Goal: Information Seeking & Learning: Check status

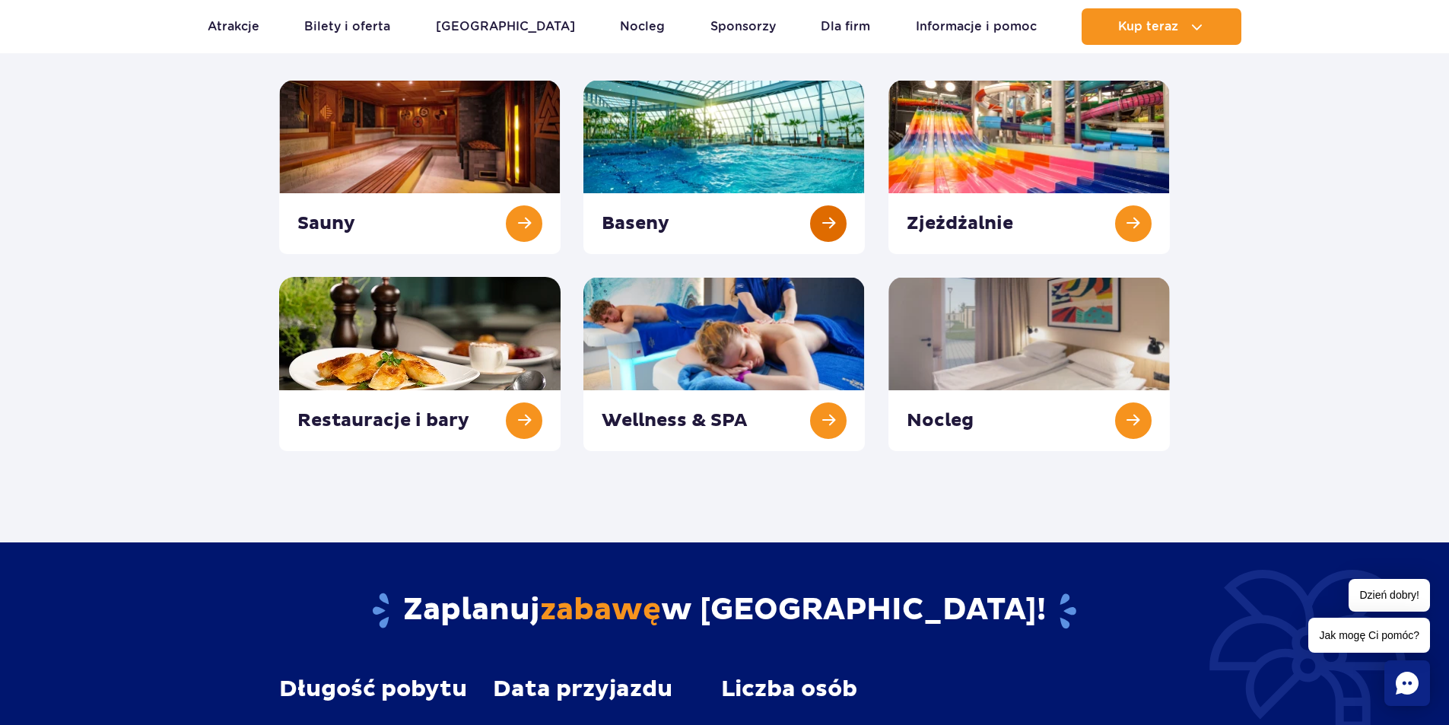
click at [792, 227] on link at bounding box center [723, 167] width 281 height 174
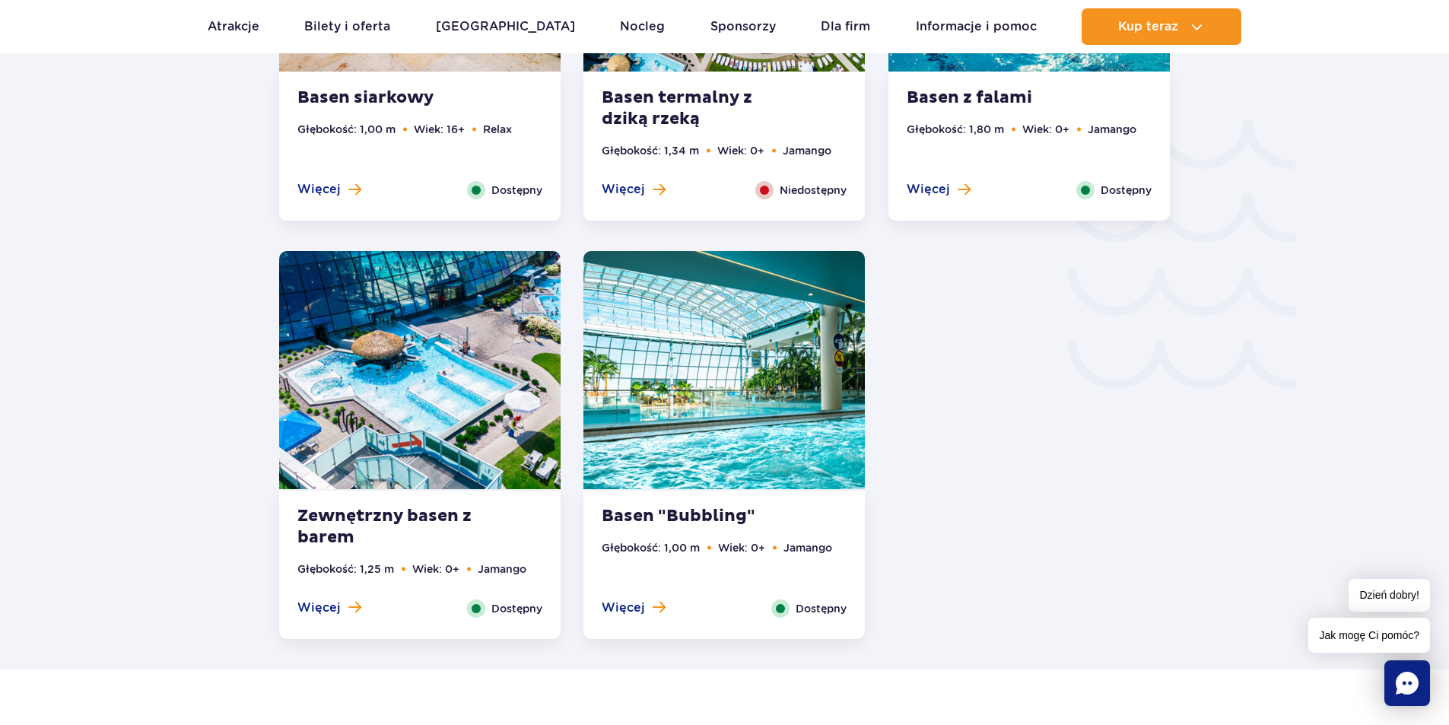
scroll to position [2346, 0]
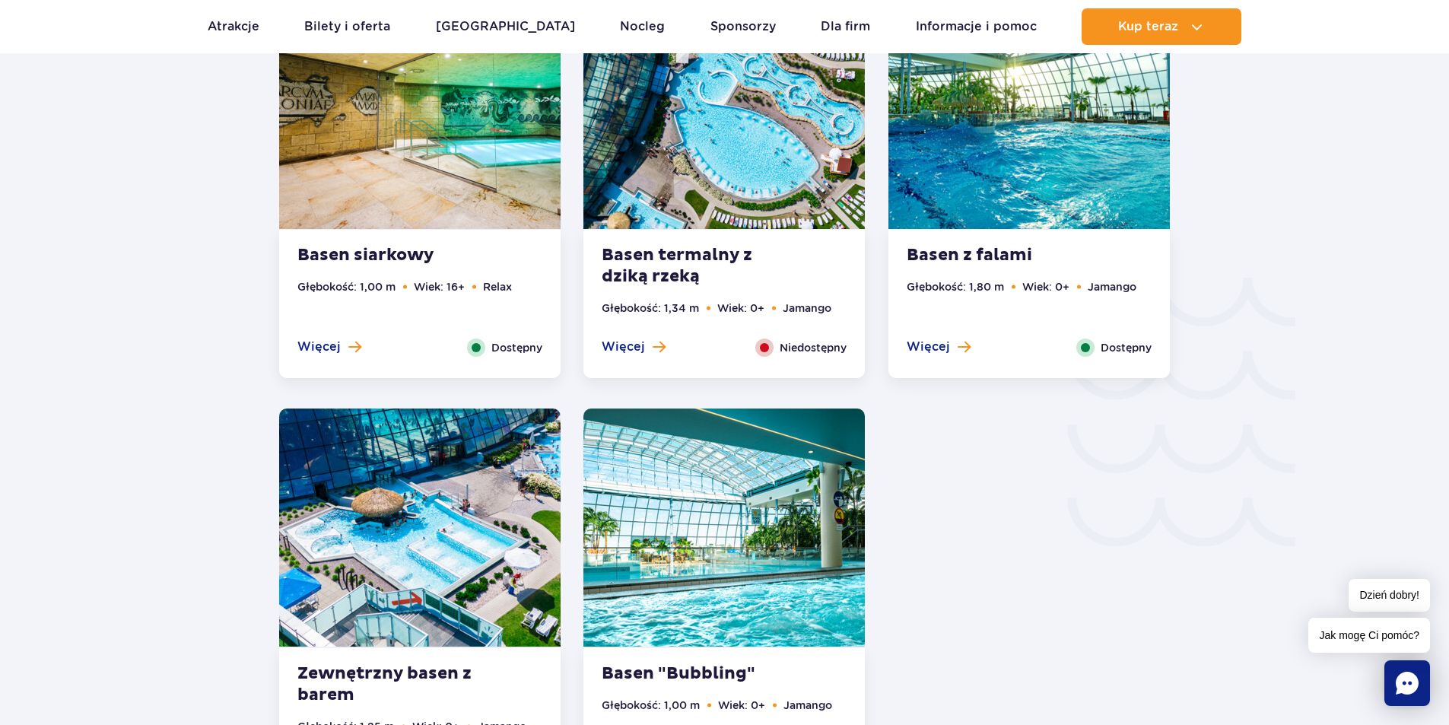
click at [776, 345] on div "Niedostępny" at bounding box center [800, 347] width 91 height 18
click at [766, 341] on span at bounding box center [764, 347] width 18 height 18
click at [755, 218] on img at bounding box center [723, 110] width 281 height 238
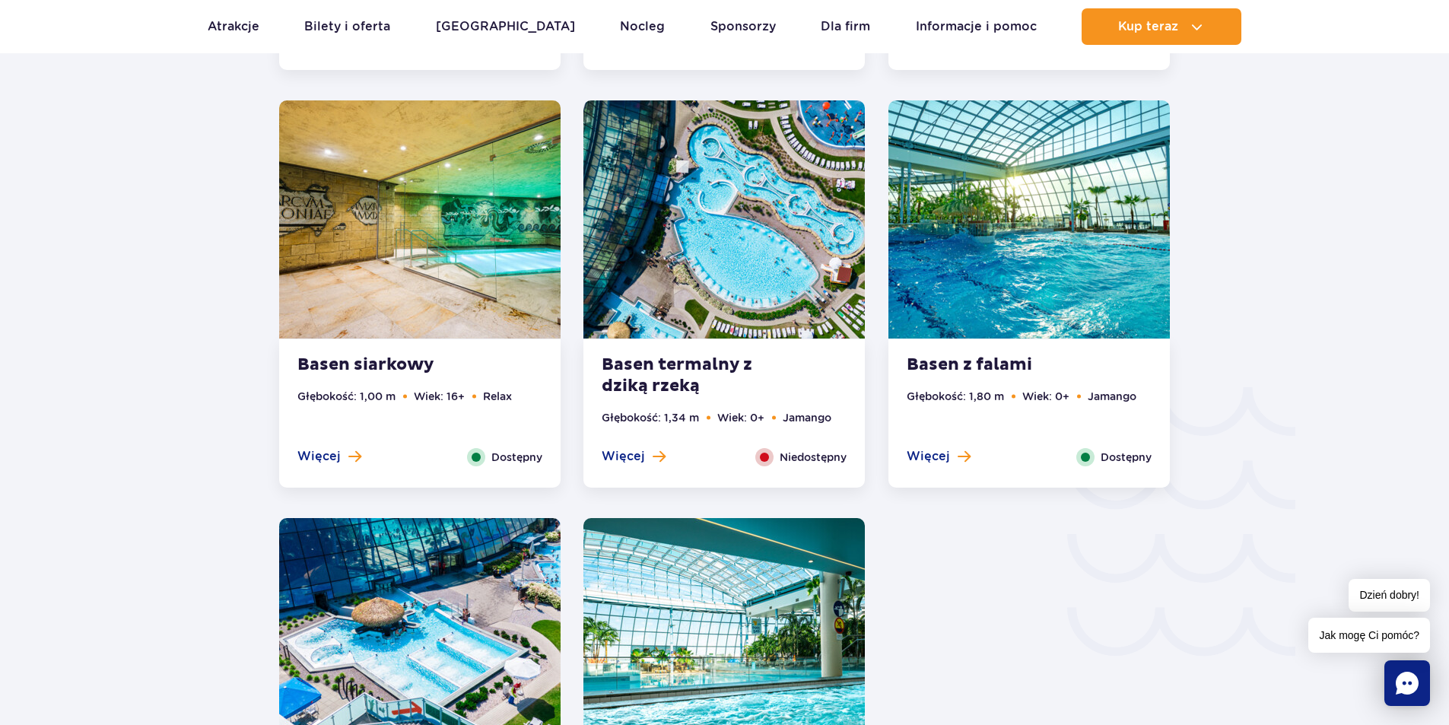
scroll to position [2201, 0]
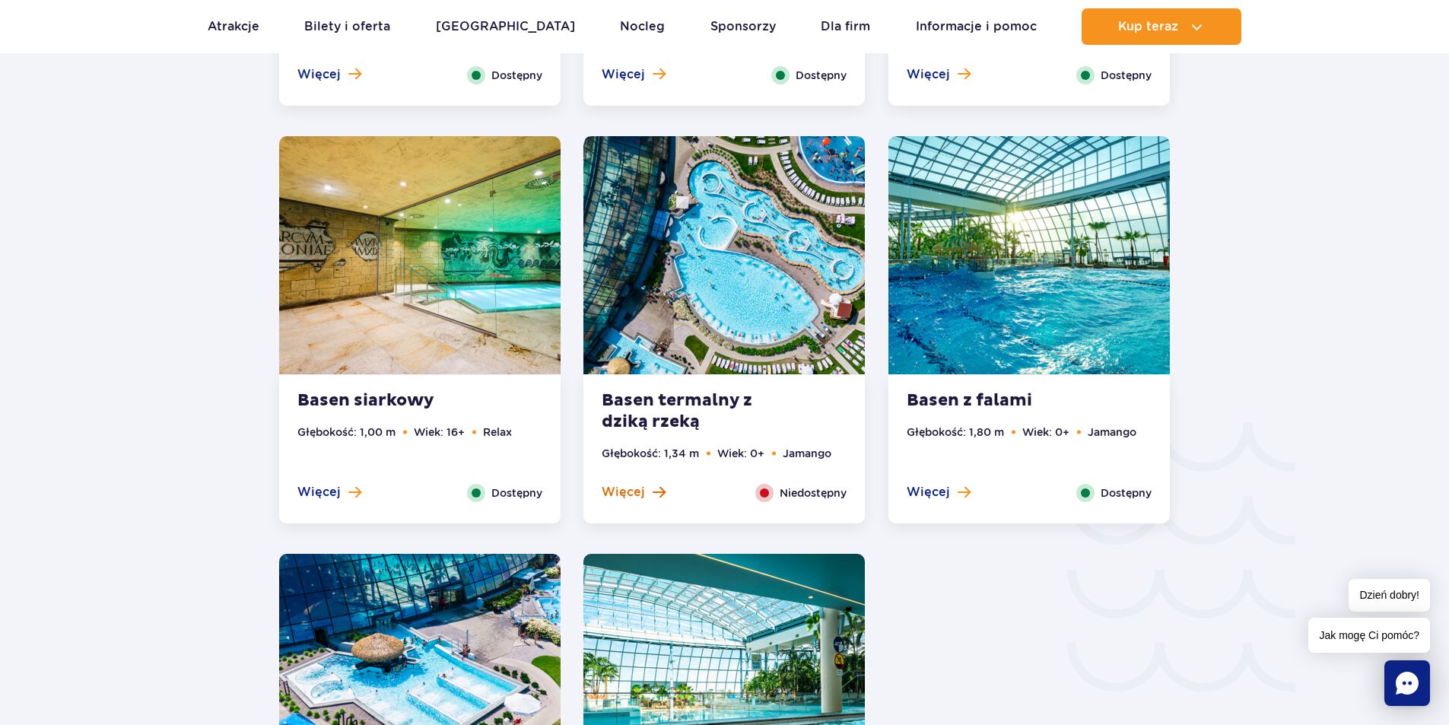
click at [634, 492] on span "Więcej" at bounding box center [623, 492] width 43 height 17
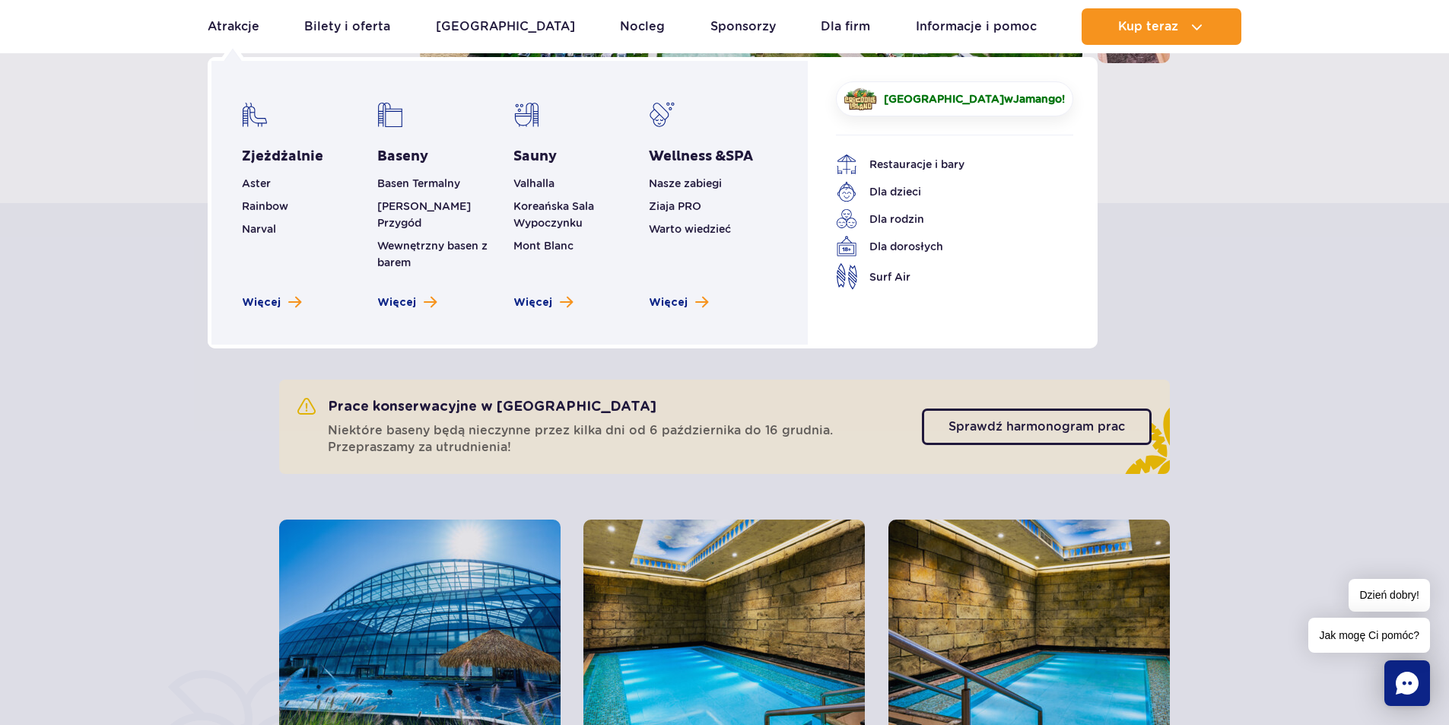
scroll to position [563, 0]
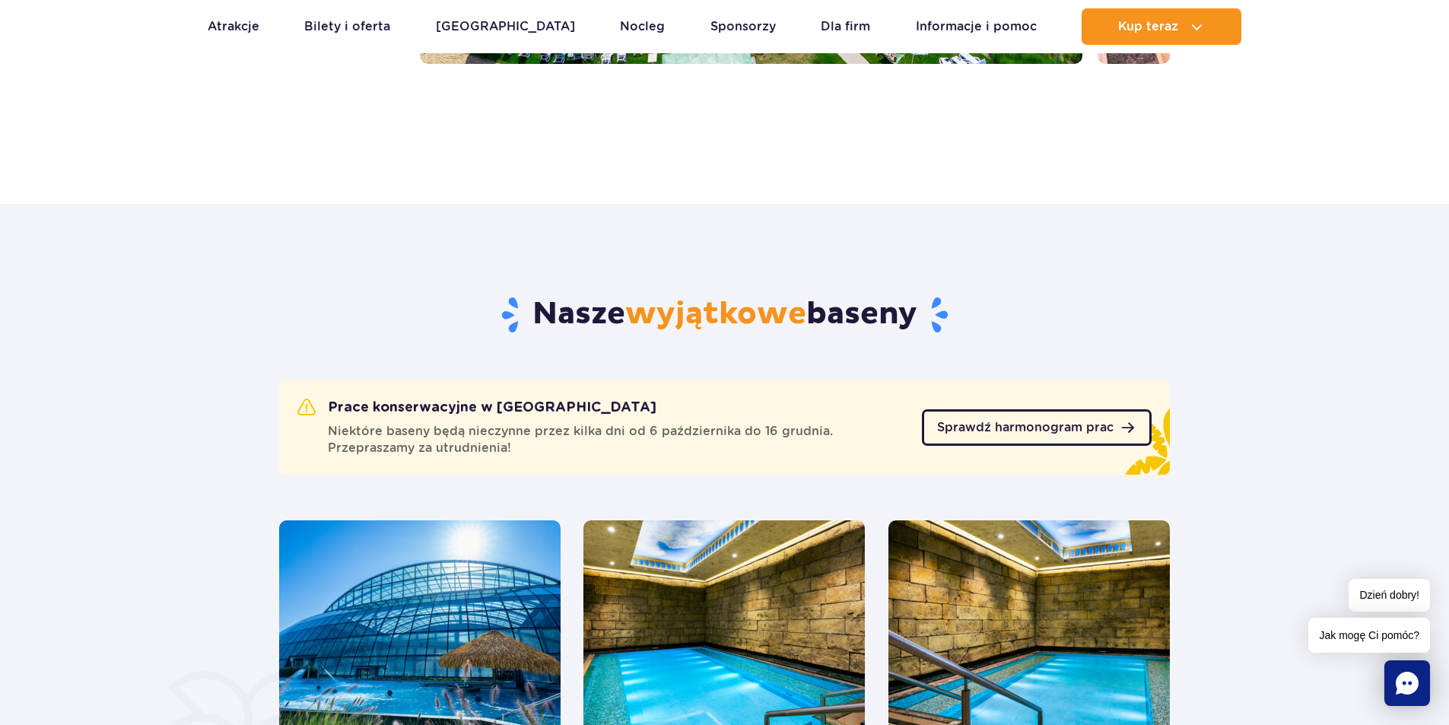
click at [1030, 426] on span "Sprawdź harmonogram prac" at bounding box center [1025, 427] width 176 height 12
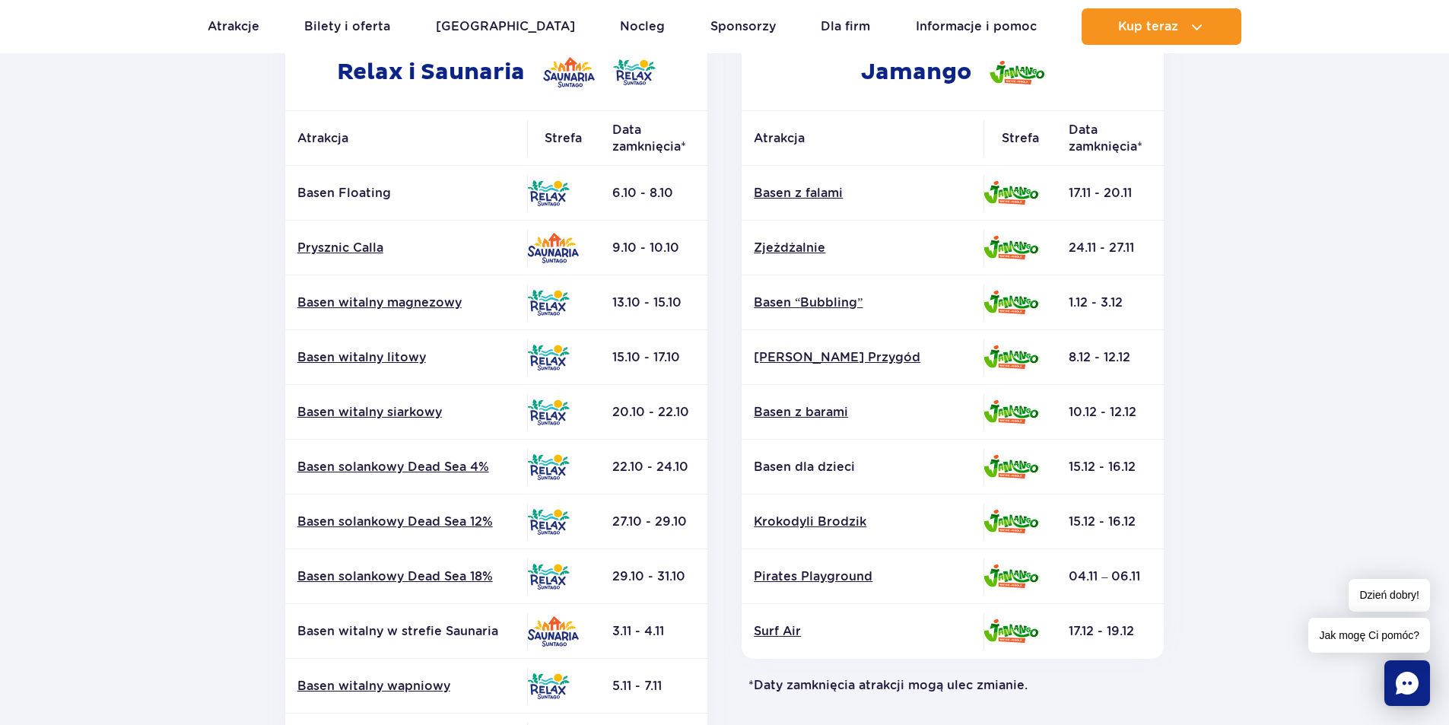
scroll to position [205, 0]
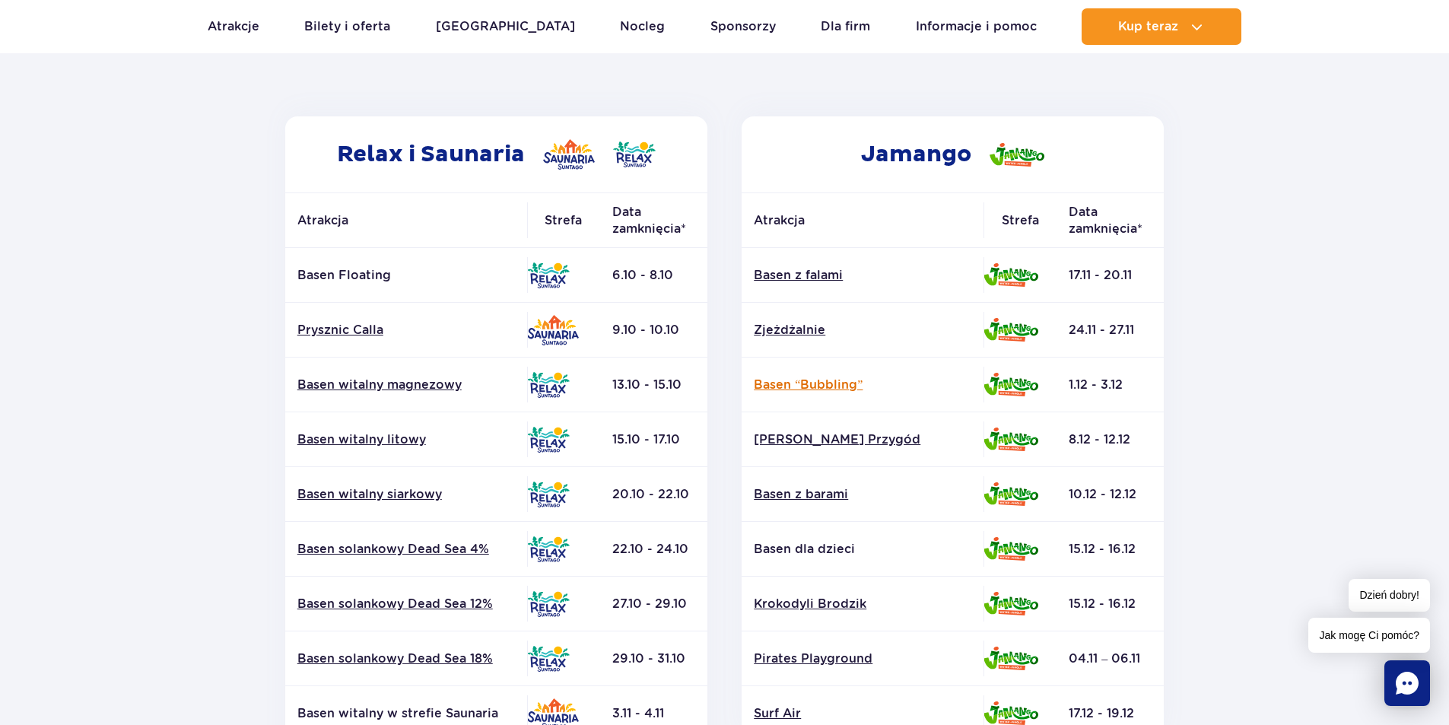
click at [852, 383] on link "Basen “Bubbling”" at bounding box center [863, 384] width 218 height 17
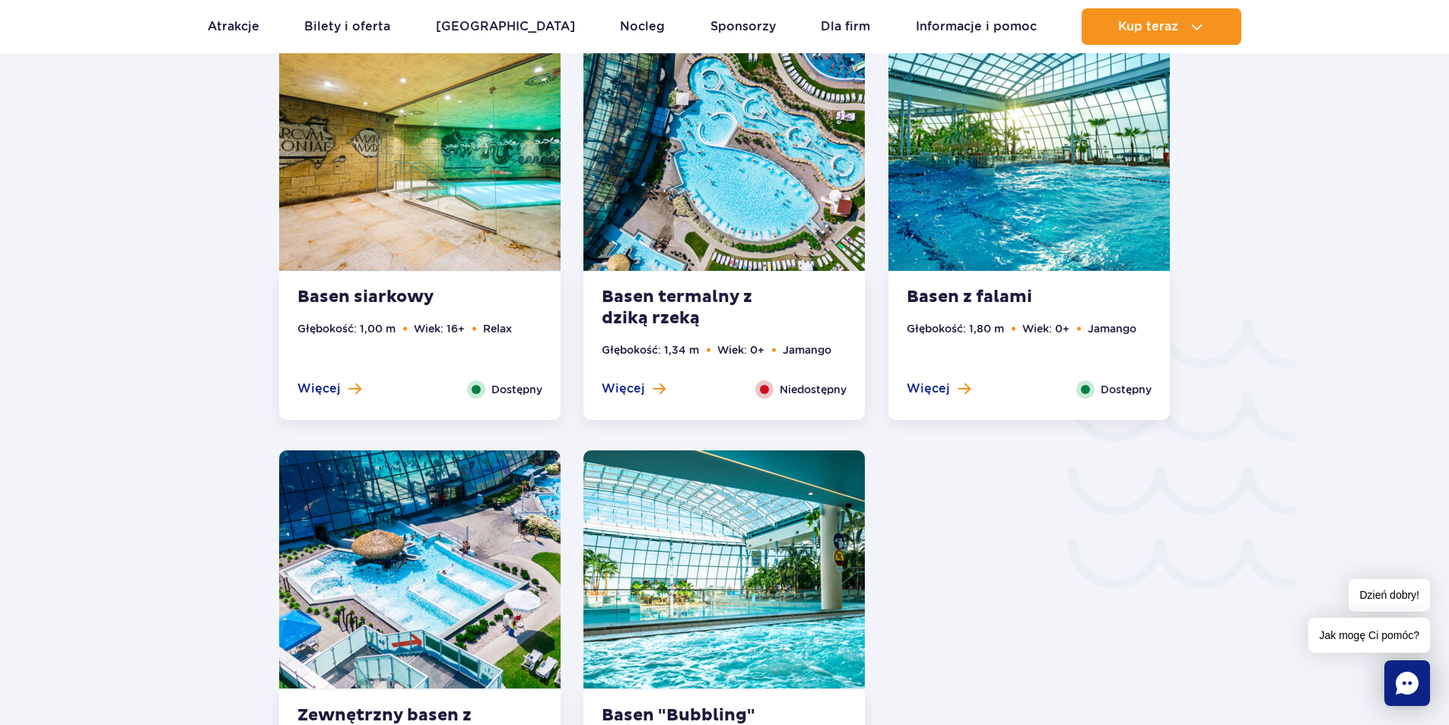
scroll to position [2449, 0]
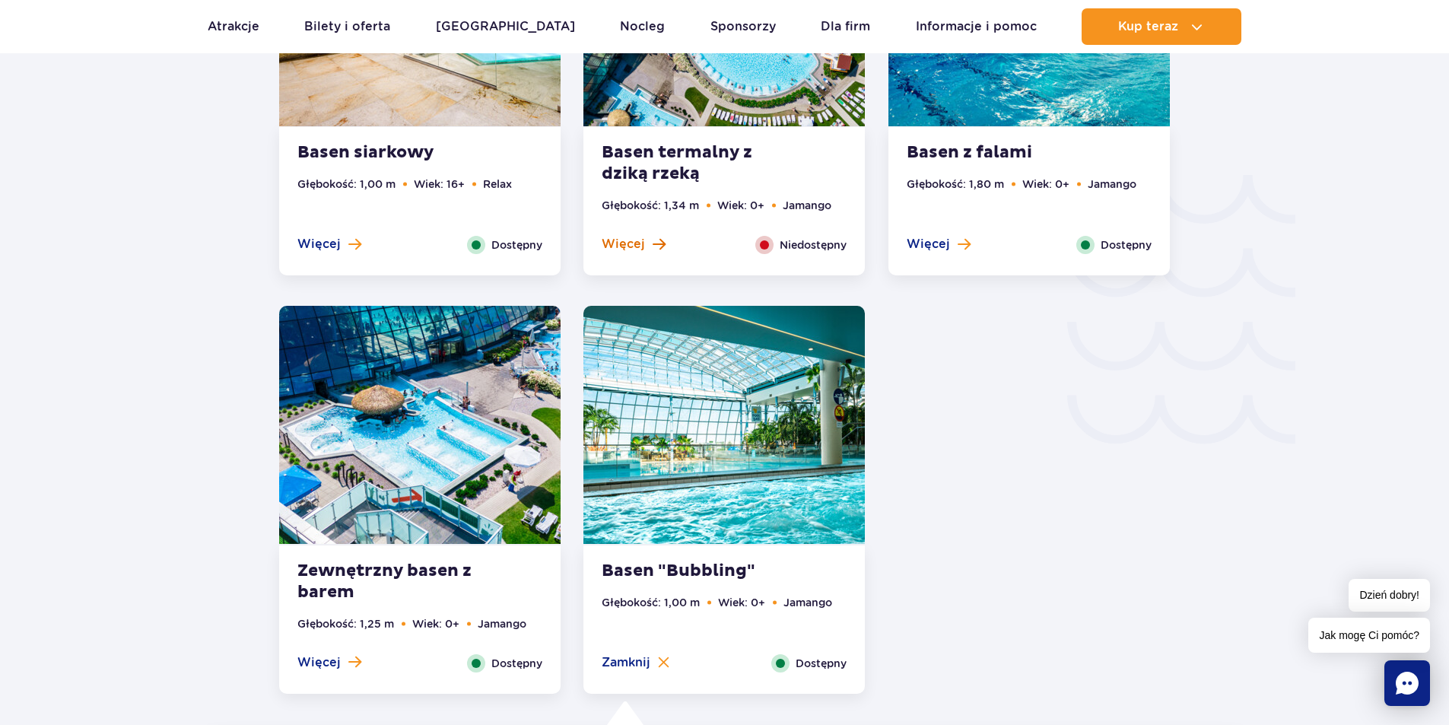
click at [641, 246] on span "Więcej" at bounding box center [623, 244] width 43 height 17
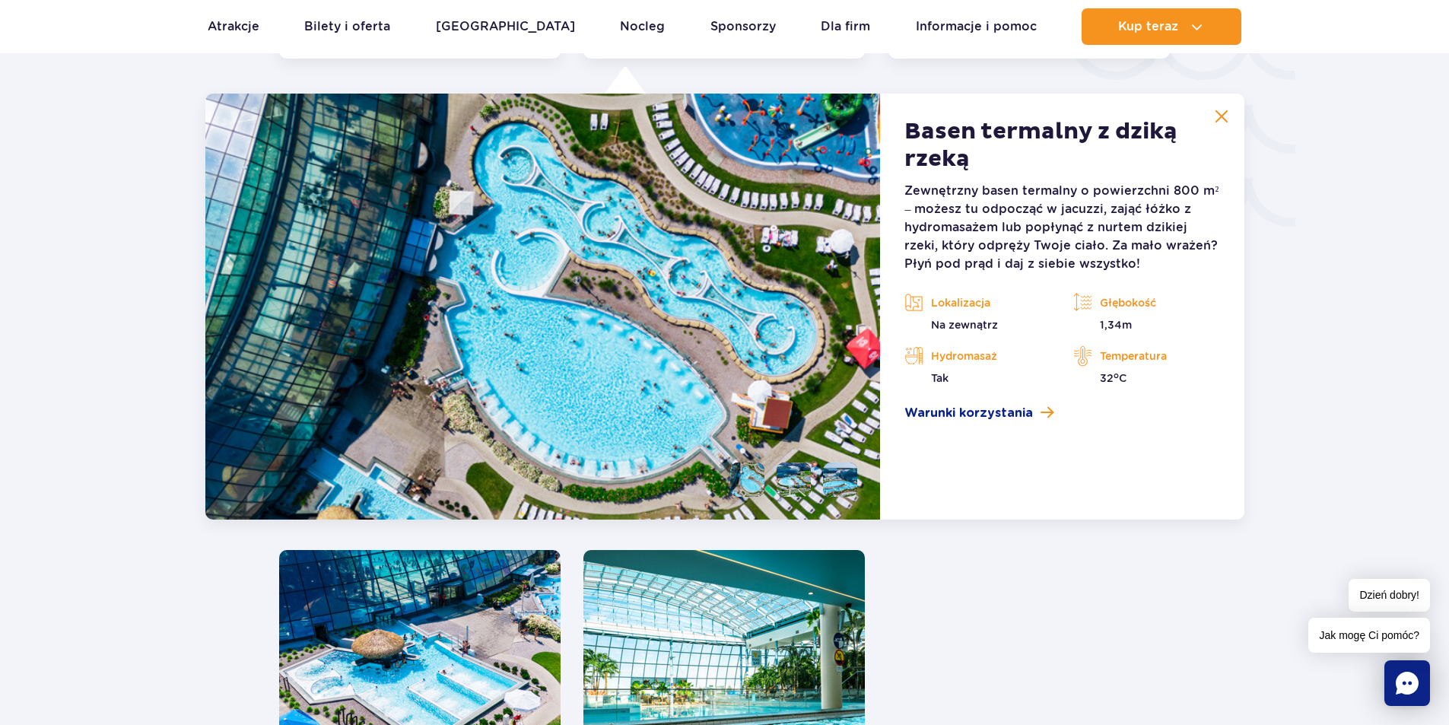
scroll to position [2668, 0]
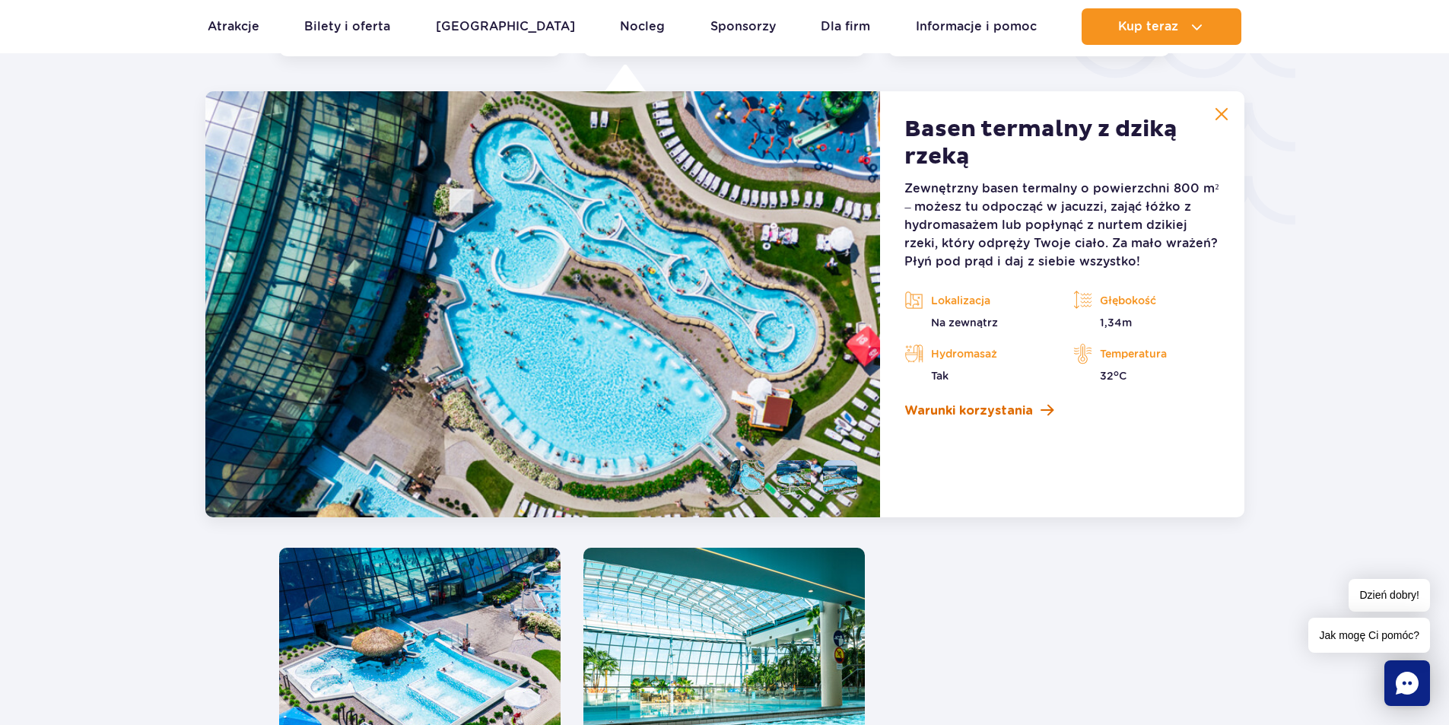
click at [1044, 407] on span at bounding box center [1046, 410] width 13 height 14
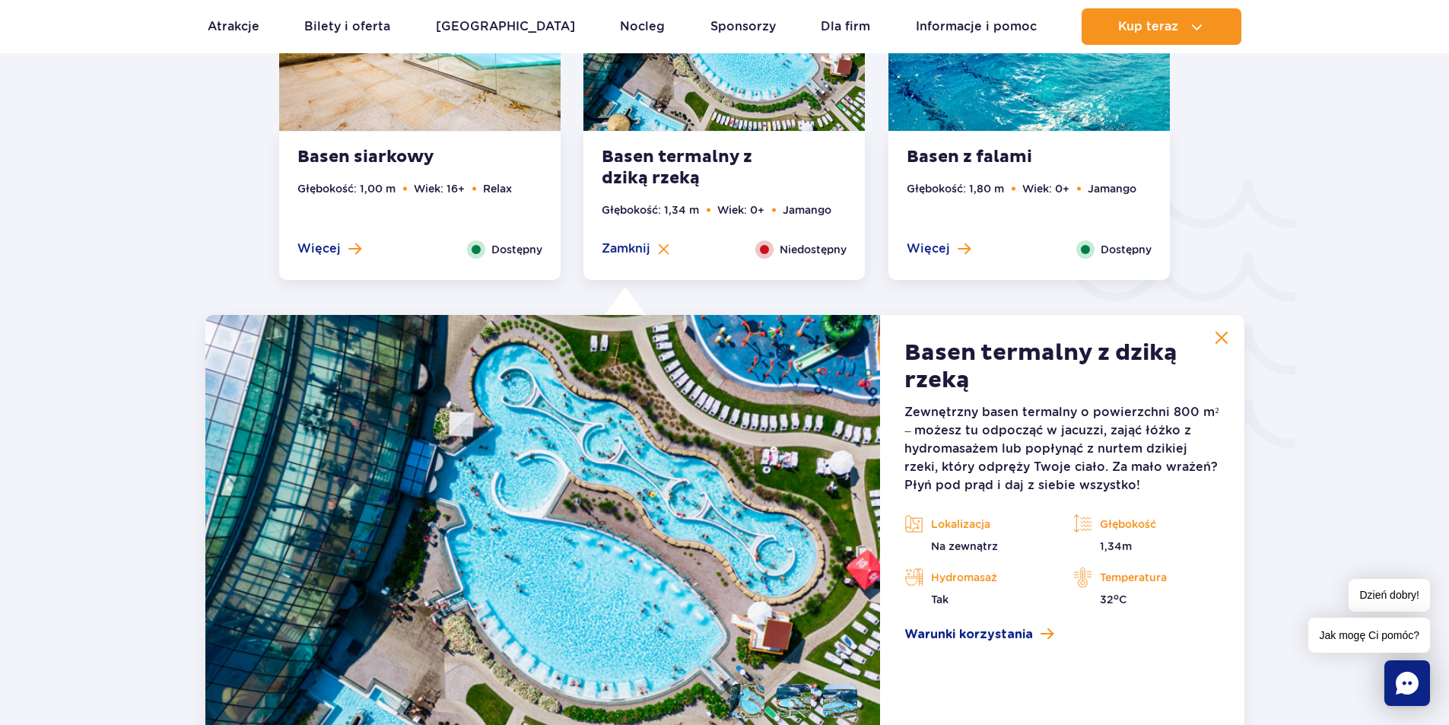
scroll to position [2543, 0]
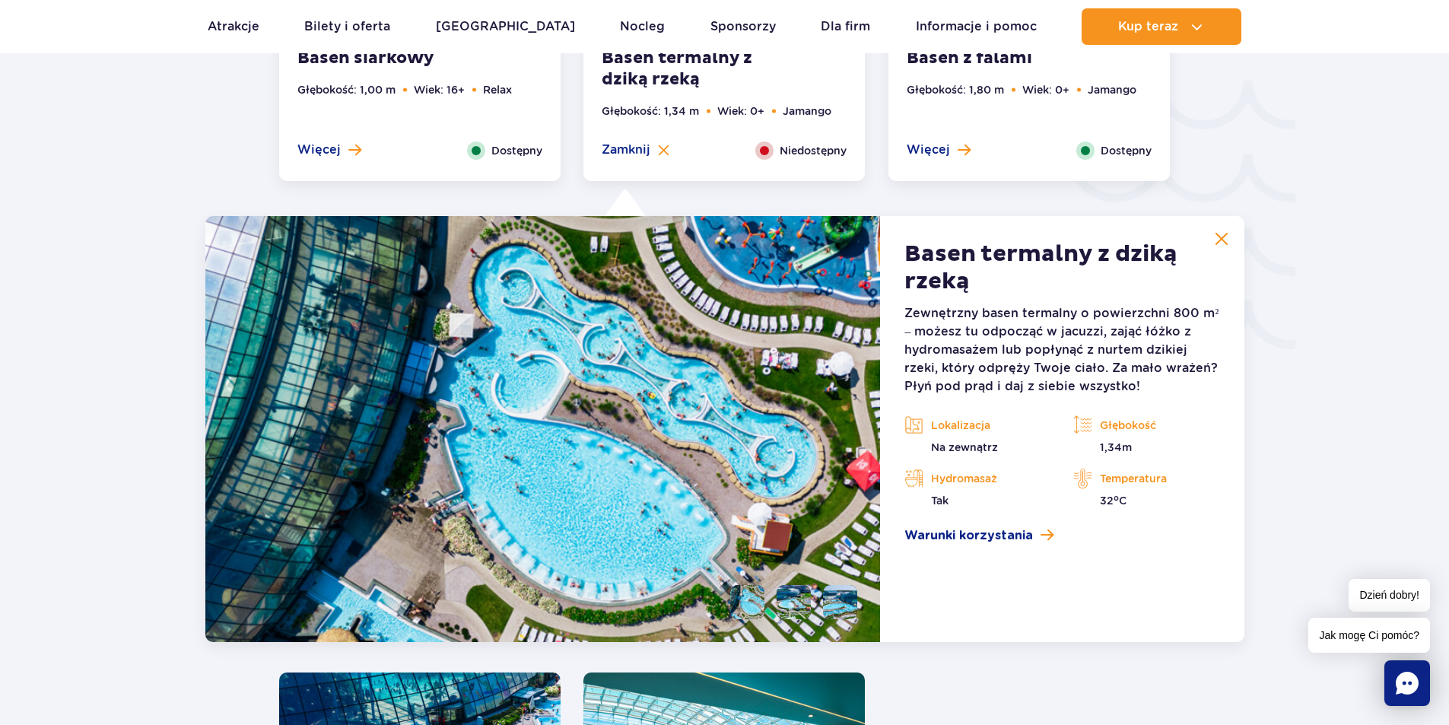
click at [1215, 233] on img at bounding box center [1222, 239] width 14 height 14
